Goal: Task Accomplishment & Management: Use online tool/utility

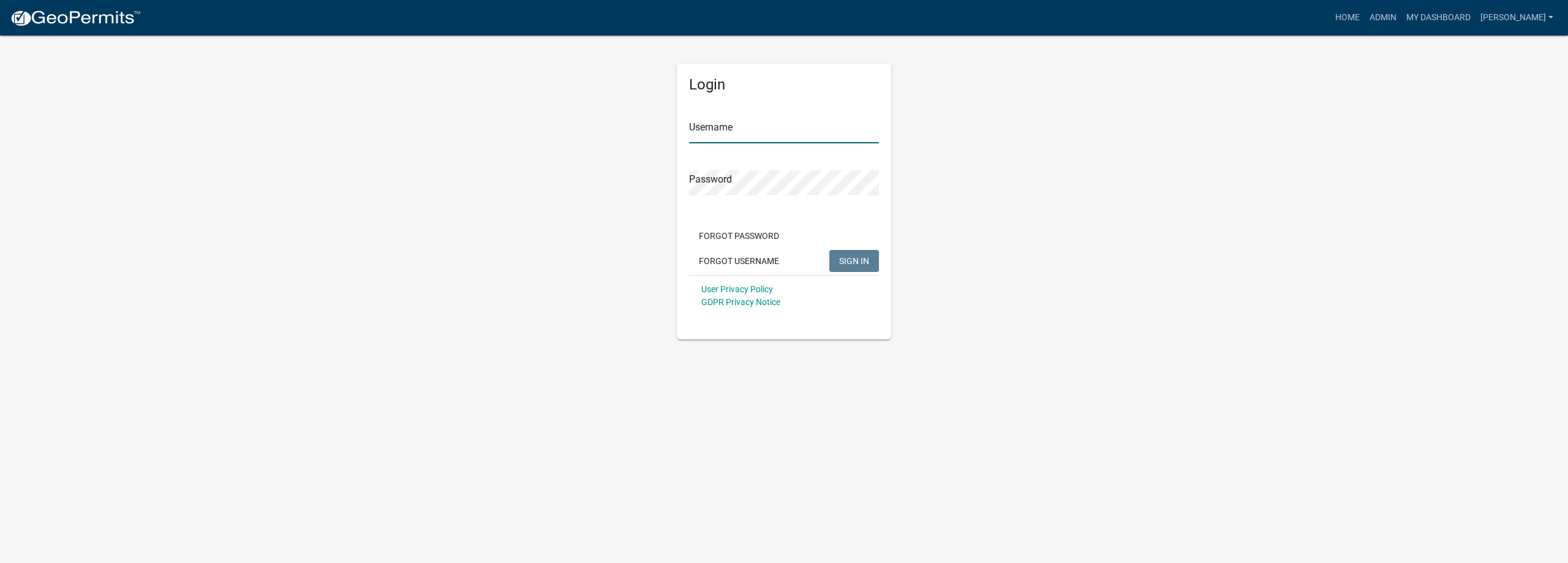
type input "[PERSON_NAME]"
click at [861, 259] on span "SIGN IN" at bounding box center [854, 260] width 30 height 10
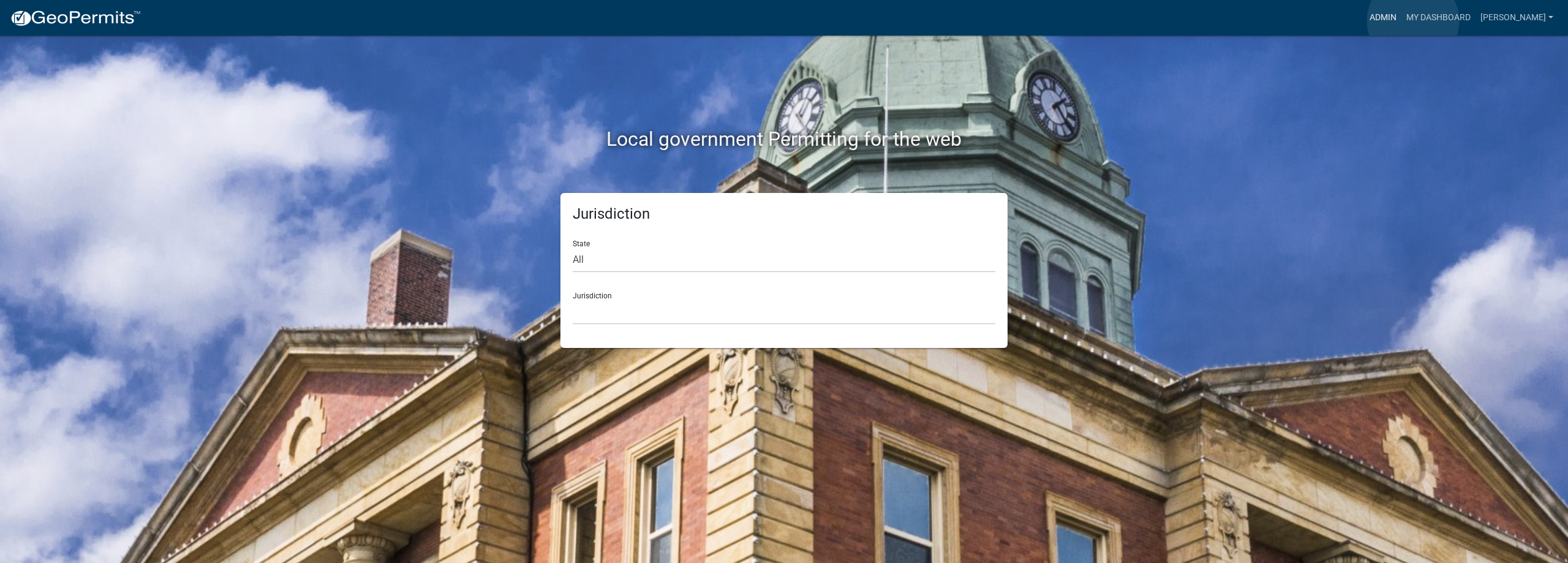
click at [1401, 21] on link "Admin" at bounding box center [1382, 18] width 37 height 24
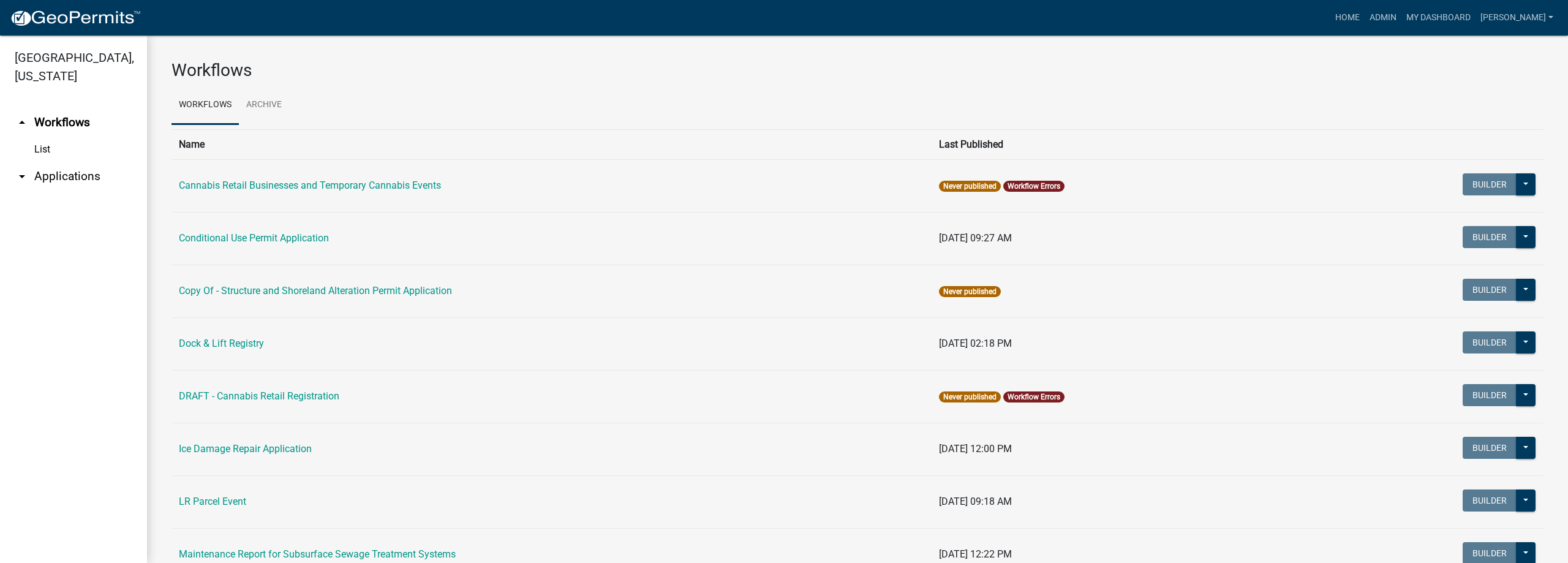
click at [99, 178] on link "arrow_drop_down Applications" at bounding box center [73, 176] width 147 height 30
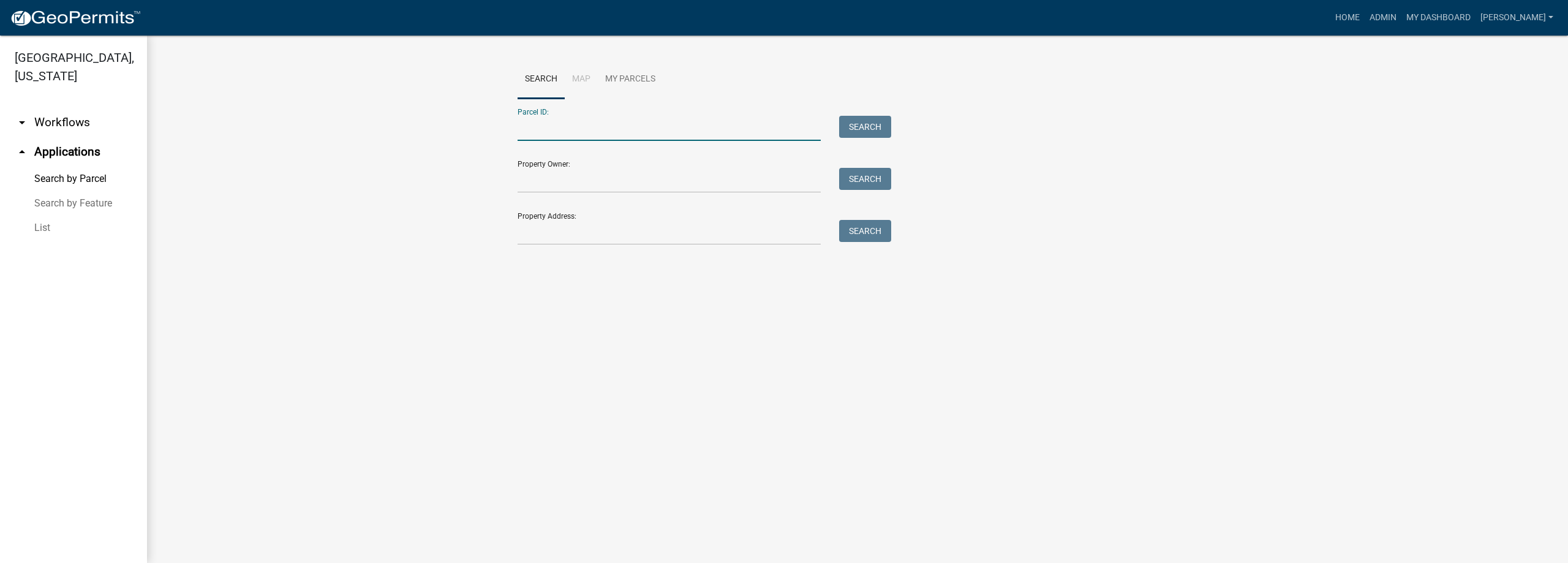
click at [541, 130] on input "Parcel ID:" at bounding box center [669, 128] width 303 height 25
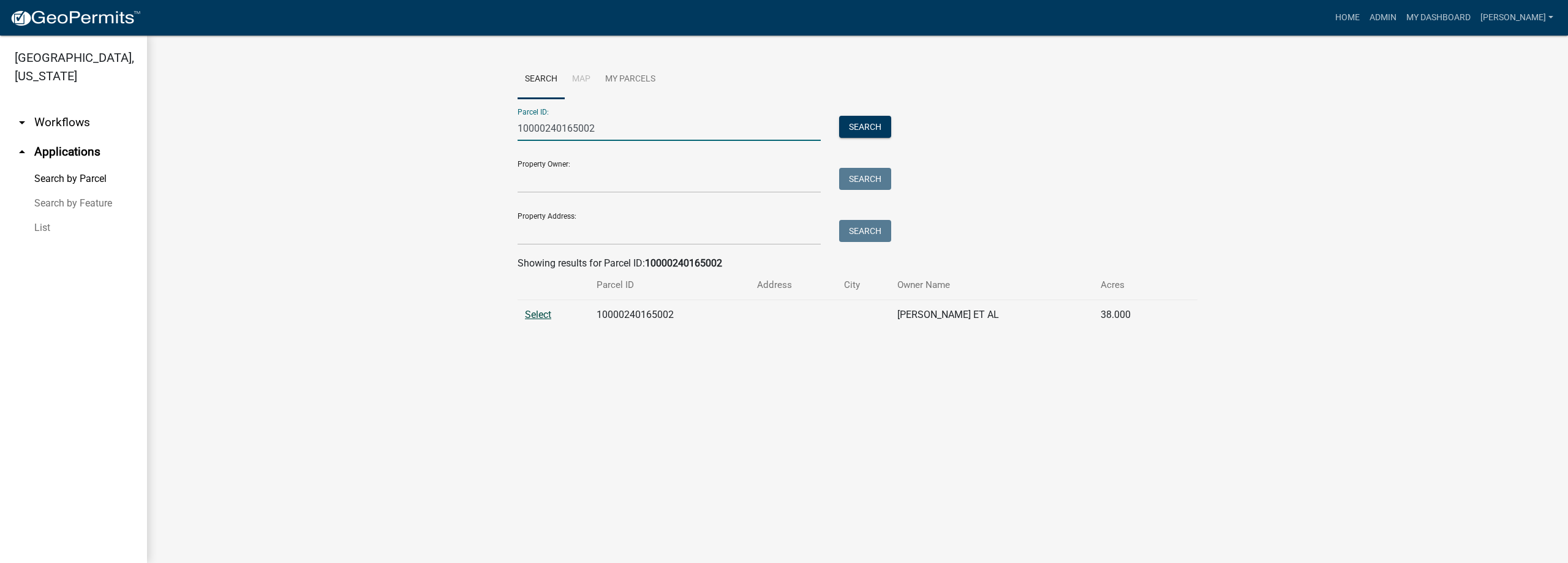
type input "10000240165002"
click at [536, 313] on span "Select" at bounding box center [538, 315] width 27 height 12
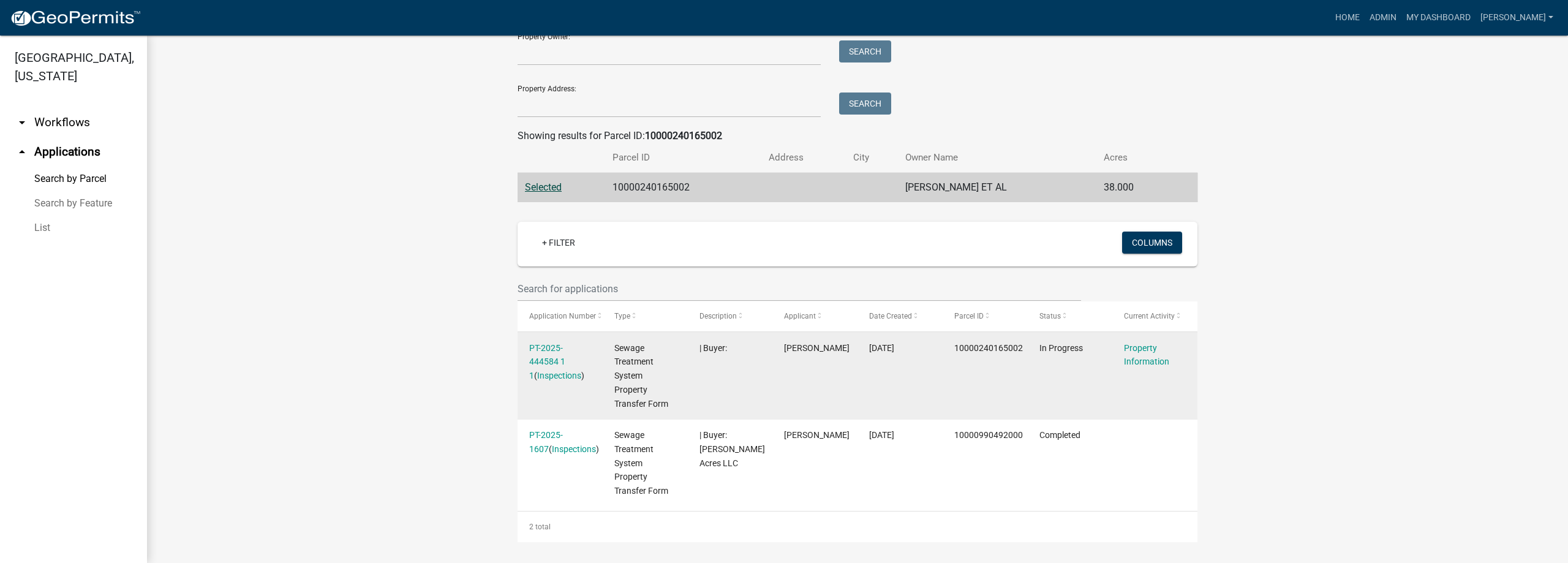
scroll to position [131, 0]
